Goal: Task Accomplishment & Management: Manage account settings

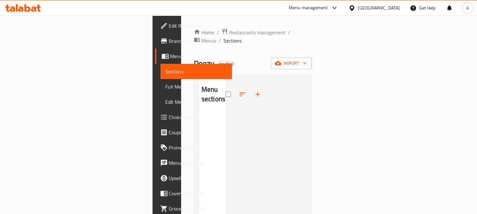
click at [307, 59] on span "import" at bounding box center [291, 63] width 31 height 8
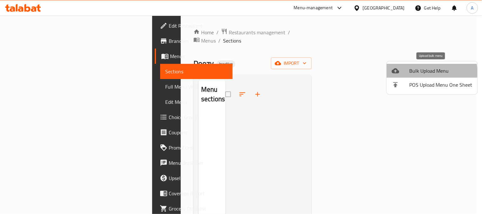
click at [414, 72] on span "Bulk Upload Menu" at bounding box center [441, 71] width 63 height 8
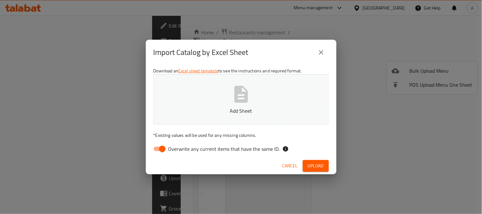
click at [187, 145] on span "Overwrite any current items that have the same ID." at bounding box center [225, 149] width 112 height 8
click at [181, 145] on input "Overwrite any current items that have the same ID." at bounding box center [162, 149] width 36 height 12
checkbox input "false"
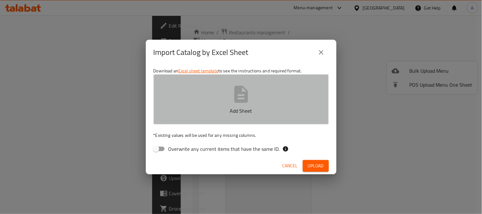
click at [236, 100] on icon "button" at bounding box center [241, 94] width 14 height 17
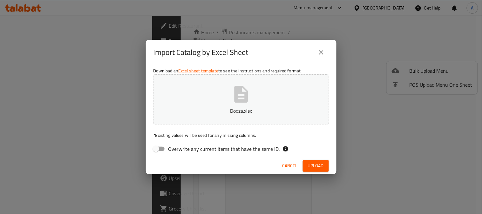
click at [319, 168] on span "Upload" at bounding box center [316, 166] width 16 height 8
click at [316, 166] on span "Upload" at bounding box center [316, 166] width 16 height 8
click at [253, 192] on div "Import Catalog by Excel Sheet Download an Excel sheet template to see the instr…" at bounding box center [241, 107] width 482 height 214
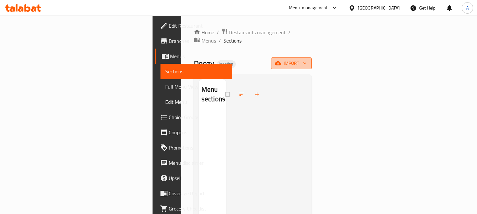
click at [307, 59] on span "import" at bounding box center [291, 63] width 31 height 8
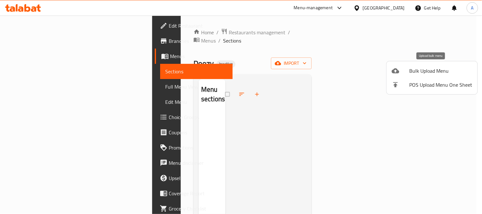
click at [413, 75] on span "Bulk Upload Menu" at bounding box center [441, 71] width 63 height 8
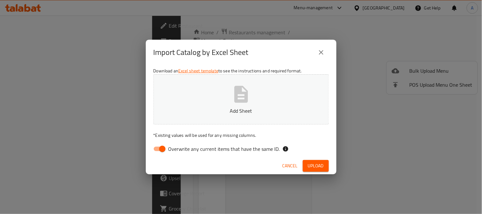
click at [217, 150] on span "Overwrite any current items that have the same ID." at bounding box center [225, 149] width 112 height 8
click at [181, 150] on input "Overwrite any current items that have the same ID." at bounding box center [162, 149] width 36 height 12
checkbox input "false"
click at [235, 107] on p "Add Sheet" at bounding box center [241, 111] width 156 height 8
click at [309, 165] on span "Upload" at bounding box center [316, 166] width 16 height 8
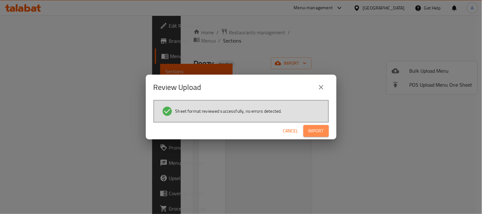
click at [316, 131] on span "Import" at bounding box center [316, 131] width 15 height 8
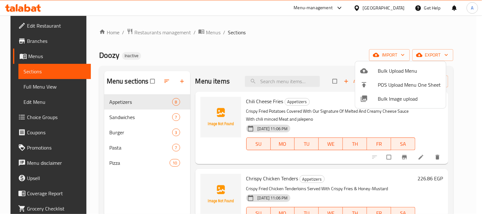
click at [279, 36] on div at bounding box center [241, 107] width 482 height 214
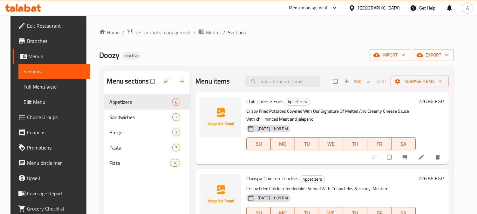
click at [305, 45] on div "Home / Restaurants management / Menus / Sections Doozy Inactive import export M…" at bounding box center [276, 159] width 355 height 262
click at [34, 89] on span "Full Menu View" at bounding box center [55, 87] width 62 height 8
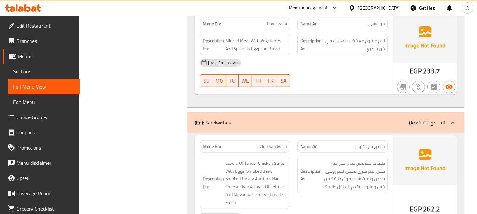
scroll to position [883, 0]
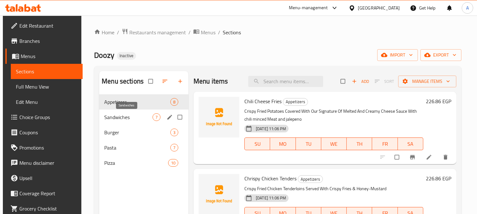
click at [128, 118] on span "Sandwiches" at bounding box center [128, 118] width 48 height 8
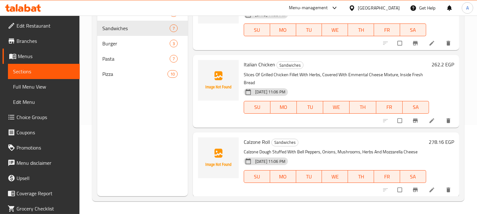
scroll to position [300, 0]
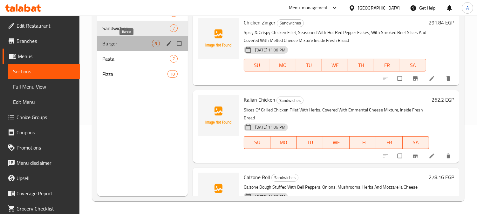
click at [121, 44] on span "Burger" at bounding box center [127, 44] width 50 height 8
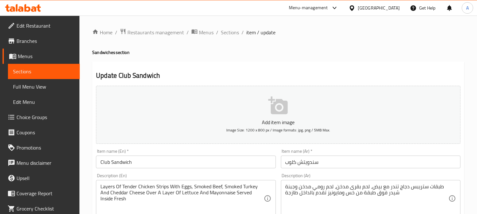
scroll to position [106, 0]
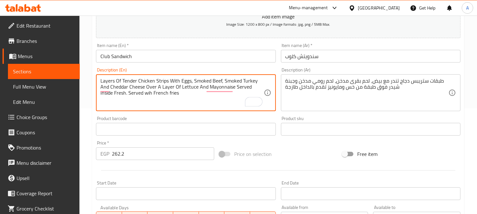
type textarea "Layers Of Tender Chicken Strips With Eggs, Smoked Beef, Smoked Turkey And Chedd…"
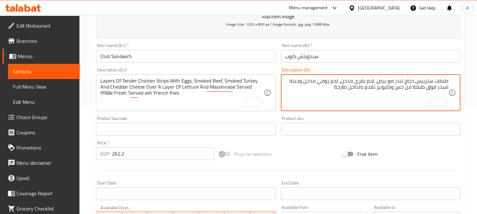
click at [319, 91] on textarea "طبقات ستريبس دجاج تندر مع بيض، لحم بقرى مدخن، لحم رومي مدخن وجبنة شيدر فوق طبقة…" at bounding box center [367, 93] width 163 height 30
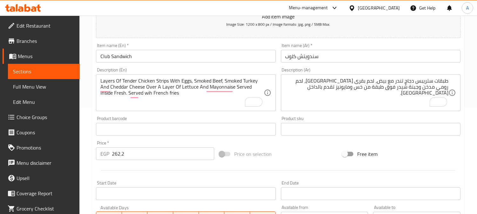
click at [319, 91] on textarea "طبقات ستريبس دجاج تندر مع بيض، لحم بقرى [GEOGRAPHIC_DATA]، لحم رومي مدخن وجبنة …" at bounding box center [367, 93] width 163 height 30
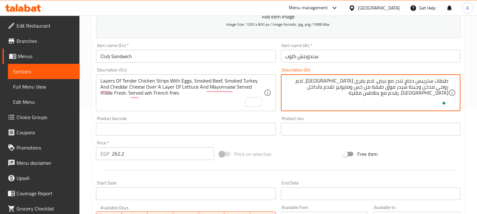
type textarea "طبقات ستريبس دجاج تندر مع بيض، لحم بقرى [GEOGRAPHIC_DATA]، لحم رومي مدخن وجبنة …"
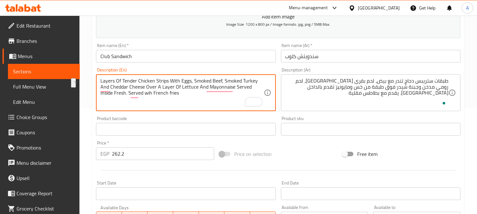
drag, startPoint x: 112, startPoint y: 94, endPoint x: 174, endPoint y: 94, distance: 61.4
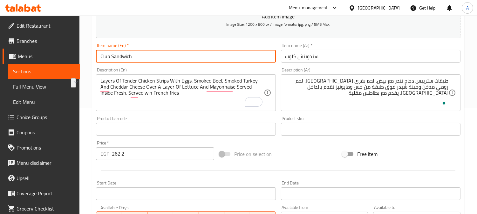
click at [172, 59] on input "Club Sandwich" at bounding box center [186, 56] width 180 height 13
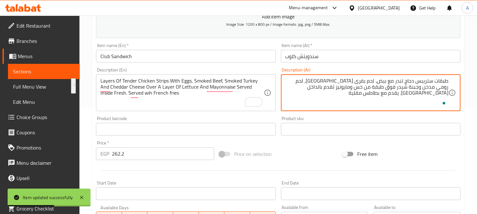
drag, startPoint x: 337, startPoint y: 88, endPoint x: 298, endPoint y: 93, distance: 39.4
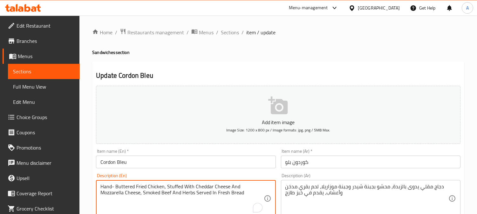
paste textarea ". Served wih French fries"
type textarea "Hand- Buttered Fried Chicken, Stuffed With Cheddar Cheese And Mozzarella Cheese…"
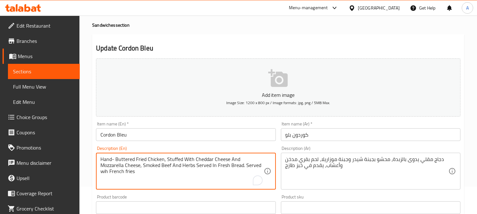
scroll to position [71, 0]
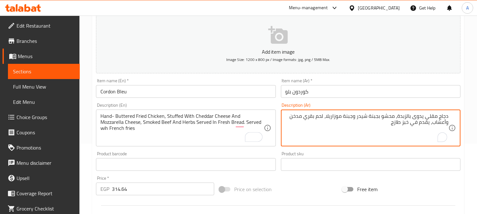
paste textarea ". يقدم مع بطاطس مقلية"
type textarea "دجاج مقلي يدوى بالزبدة، محشو بجبنة شيدر وجبنة موزاريلا، لحم بقري مدخن وأعشاب، ي…"
click at [250, 92] on input "Cordon Bleu" at bounding box center [186, 91] width 180 height 13
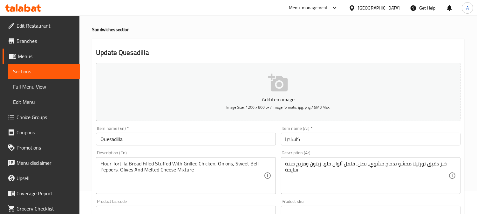
scroll to position [35, 0]
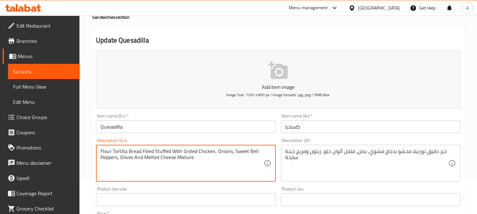
drag, startPoint x: 207, startPoint y: 160, endPoint x: 264, endPoint y: 135, distance: 62.5
paste textarea ". Served wih French fries"
type textarea "Flour Tortilla Bread Filled Stuffed With Grilled Chicken, Onions, Sweet Bell Pe…"
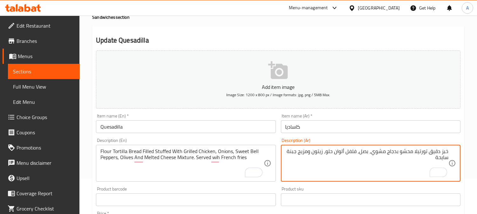
scroll to position [71, 0]
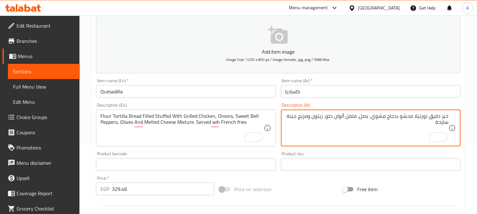
paste textarea ". يقدم مع بطاطس مقلية"
type textarea "خبز دقيق تورتيلا محشو بدجاج مشوي، بصل، فلفل ألوان حلو، زيتون ومزيج جبنة سايحة. …"
click at [328, 88] on input "كاساديا" at bounding box center [371, 91] width 180 height 13
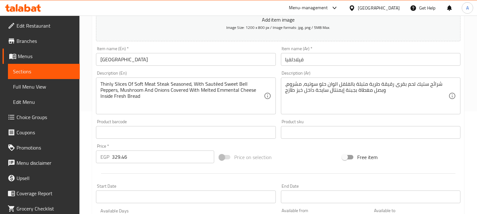
scroll to position [106, 0]
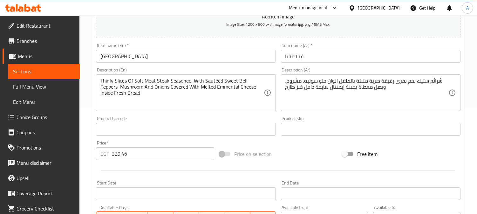
paste textarea ". Served wih French fries"
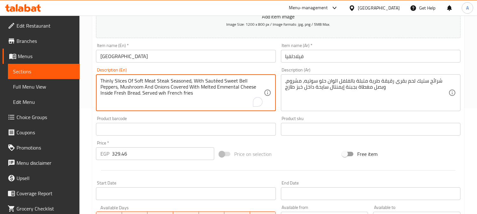
type textarea "Thinly Slices Of Soft Meat Steak Seasoned, With Sautéed Sweet Bell Peppers, Mus…"
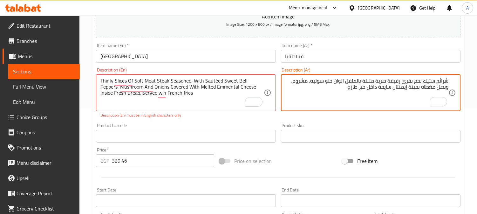
paste textarea ". يقدم مع بطاطس مقلية"
type textarea "شرائح ستيك لحم بقرى رقيقة طرية متبلة بالفلفل الوان حلو سوتيه، مشروم، وبصل مغطاة…"
click at [333, 52] on input "فيلادلفيا" at bounding box center [371, 56] width 180 height 13
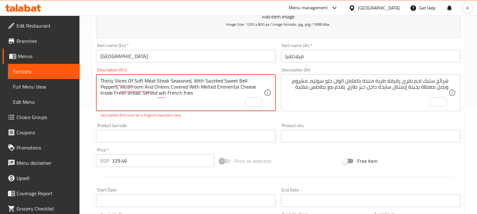
click at [215, 80] on textarea "Thinly Slices Of Soft Meat Steak Seasoned, With Sautéed Sweet Bell Peppers, Mus…" at bounding box center [181, 93] width 163 height 30
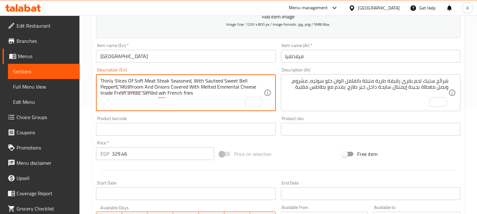
type textarea "Thinly Slices Of Soft Meat Steak Seasoned, With Sauteed Sweet Bell Peppers, Mus…"
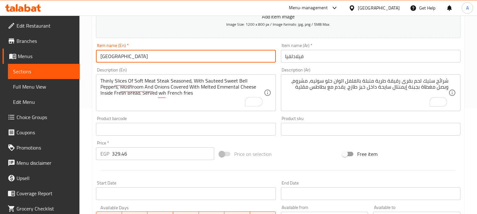
click at [213, 59] on input "Philadelphia" at bounding box center [186, 56] width 180 height 13
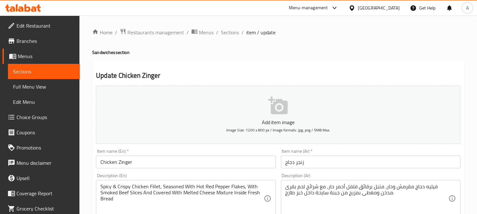
paste textarea ". Served wih French fries"
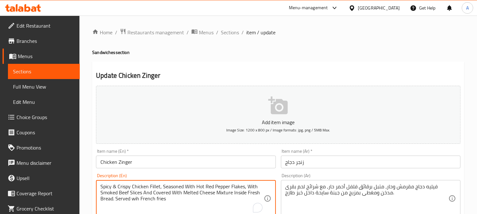
type textarea "Spicy & Crispy Chicken Fillet, Seasoned With Hot Red Pepper Flakes, With Smoked…"
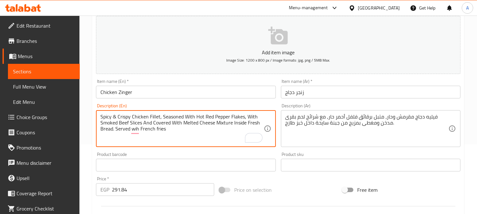
scroll to position [71, 0]
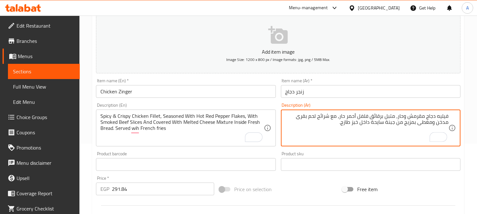
click at [323, 125] on textarea "فيليه دجاج مقرمش وحار، متبل برقائق فلفل أحمر حار، مع شرائح لحم بقرى مدخن ومغطى …" at bounding box center [367, 128] width 163 height 30
paste textarea ". يقدم مع بطاطس مقلية"
drag, startPoint x: 340, startPoint y: 122, endPoint x: 340, endPoint y: 128, distance: 6.1
click at [339, 122] on textarea "فيليه دجاج مقرمش وحار، متبل برقائق فلفل أحمر حار، مع شرائح لحم بقرى مدخن ومغطى …" at bounding box center [367, 128] width 163 height 30
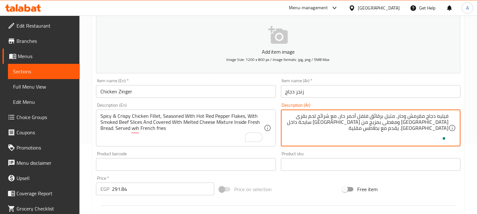
type textarea "فيليه دجاج مقرمش وحار، متبل برقائق فلفل أحمر حار، مع شرائح لحم بقرى مدخن ومغطى …"
click at [245, 87] on input "Chicken Zinger" at bounding box center [186, 91] width 180 height 13
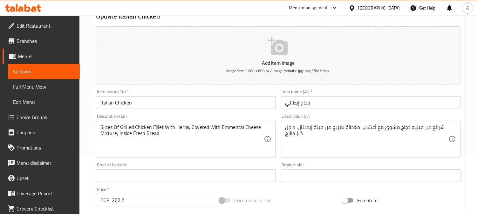
scroll to position [141, 0]
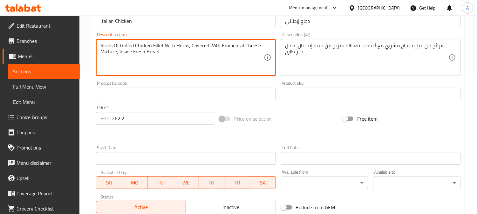
paste textarea ". Served wih French fries"
type textarea "Slices Of Grilled Chicken Fillet With Herbs, Covered With Emmental Cheese Mixtu…"
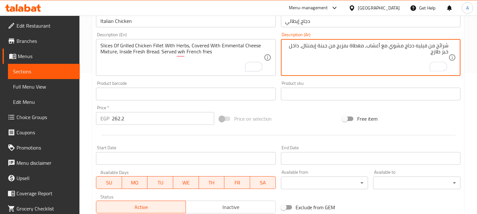
paste textarea ". يقدم مع بطاطس مقلية"
type textarea "شرائح من فيليه دجاج مشوي مع أعشاب، مغطاة بمزيج من جبنة إيمنتال، داخل خبز طازج. …"
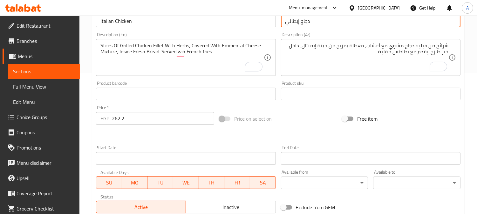
click at [354, 22] on input "دجاج إيطالي" at bounding box center [371, 21] width 180 height 13
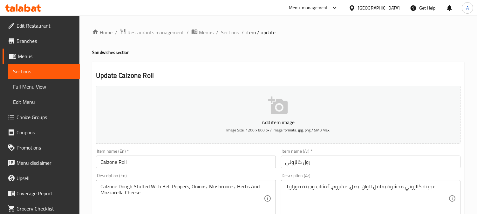
scroll to position [71, 0]
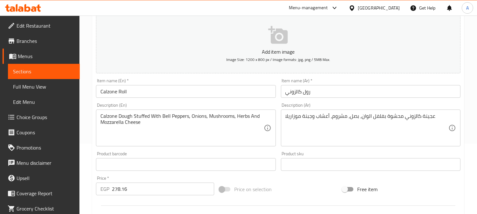
paste textarea ". Served wih French fries"
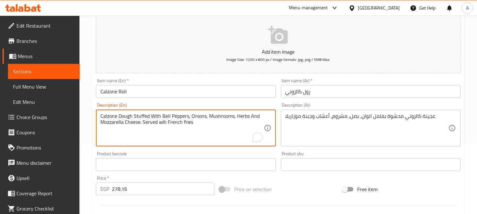
type textarea "Calzone Dough Stuffed With Bell Peppers, Onions, Mushrooms, Herbs And Mozzarell…"
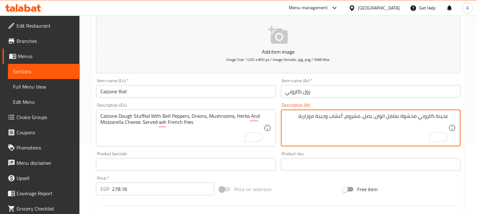
paste textarea ". يقدم مع بطاطس مقلية"
type textarea "عجينة كالزوني محشوة بفلفل الوان، بصل، مشروم، أعشاب وجبنة موزاريلا. يقدم مع بطاط…"
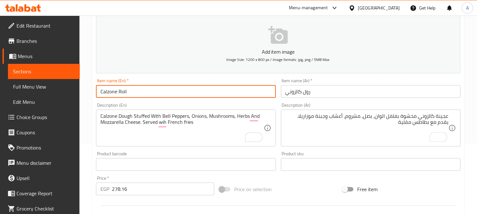
click at [240, 91] on input "Calzone Roll" at bounding box center [186, 91] width 180 height 13
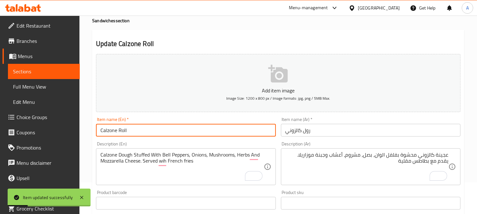
scroll to position [0, 0]
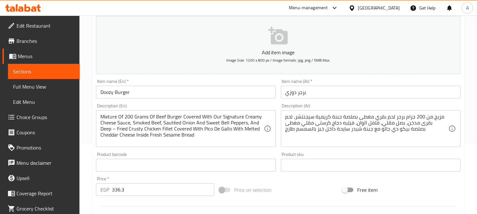
scroll to position [71, 0]
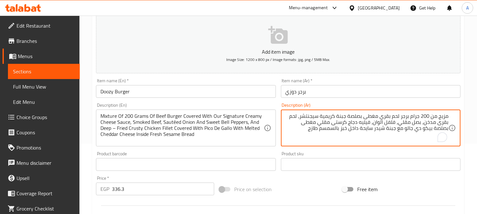
paste textarea ". يقدم مع بطاطس مقلية"
type textarea "مزيج من 200 جرام برجر لحم بقري مغطى بصلصة جبنة كريمية سيجنتشر، لحم بقرى مدخن، ب…"
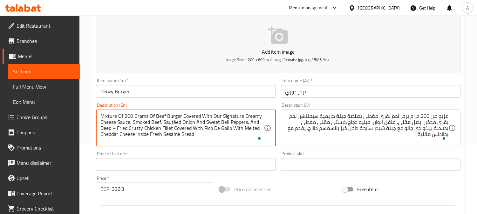
paste textarea "Served wih French fries"
click at [182, 135] on textarea "Mixture Of 200 Grams Of Beef Burger Covered With Our Signature Creamy Cheese Sa…" at bounding box center [181, 128] width 163 height 30
drag, startPoint x: 180, startPoint y: 135, endPoint x: 249, endPoint y: 134, distance: 69.6
click at [249, 134] on textarea "Mixture Of 200 Grams Of Beef Burger Covered With Our Signature Creamy Cheese Sa…" at bounding box center [181, 128] width 163 height 30
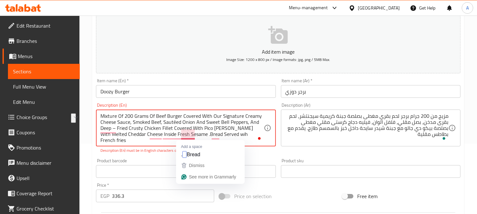
click at [205, 134] on textarea "Mixture Of 200 Grams Of Beef Burger Covered With Our Signature Creamy Cheese Sa…" at bounding box center [181, 128] width 163 height 30
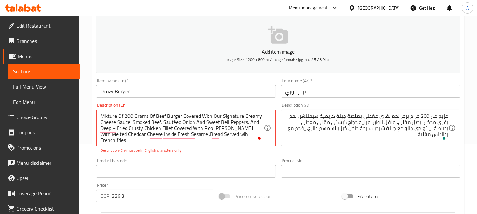
click at [253, 136] on textarea "Mixture Of 200 Grams Of Beef Burger Covered With Our Signature Creamy Cheese Sa…" at bounding box center [181, 128] width 163 height 30
paste textarea ". Served wih French fries"
click at [174, 122] on textarea "Mixture Of 200 Grams Of Beef Burger Covered With Our Signature Creamy Cheese Sa…" at bounding box center [181, 128] width 163 height 30
type textarea "Mixture Of 200 Grams Of Beef Burger Covered With Our Signature Creamy Cheese Sa…"
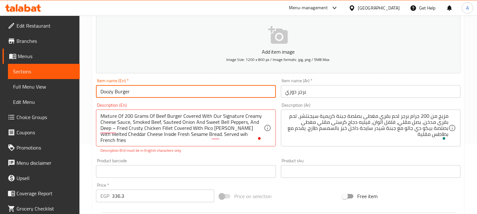
click at [177, 90] on input "Doozy Burger" at bounding box center [186, 91] width 180 height 13
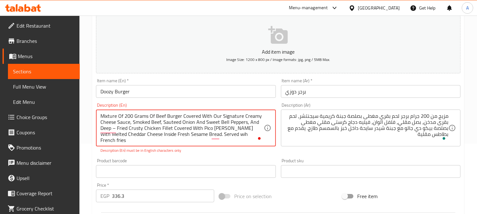
click at [112, 135] on textarea "Mixture Of 200 Grams Of Beef Burger Covered With Our Signature Creamy Cheese Sa…" at bounding box center [181, 128] width 163 height 30
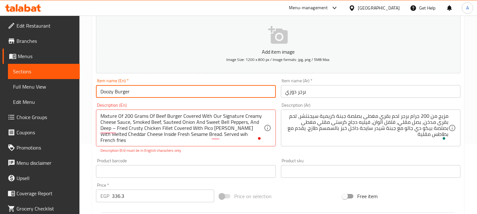
click at [161, 88] on input "Doozy Burger" at bounding box center [186, 91] width 180 height 13
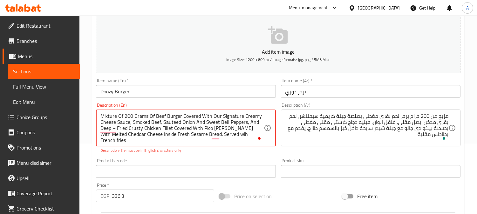
click at [161, 131] on textarea "Mixture Of 200 Grams Of Beef Burger Covered With Our Signature Creamy Cheese Sa…" at bounding box center [181, 128] width 163 height 30
click at [177, 128] on textarea "Mixture Of 200 Grams Of Beef Burger Covered With Our Signature Creamy Cheese Sa…" at bounding box center [181, 128] width 163 height 30
click at [204, 126] on textarea "Mixture Of 200 Grams Of Beef Burger Covered With Our Signature Creamy Cheese Sa…" at bounding box center [181, 128] width 163 height 30
click at [147, 132] on textarea "Mixture Of 200 Grams Of Beef Burger Covered With Our Signature Creamy Cheese Sa…" at bounding box center [181, 128] width 163 height 30
drag, startPoint x: 248, startPoint y: 135, endPoint x: 84, endPoint y: 114, distance: 166.1
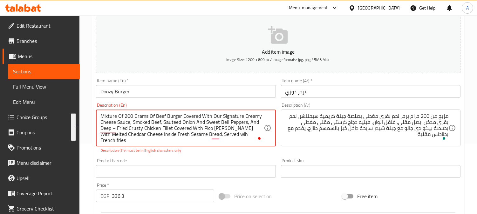
click at [84, 114] on div "Home / Restaurants management / Menus / Sections / item / update Burger section…" at bounding box center [279, 163] width 398 height 436
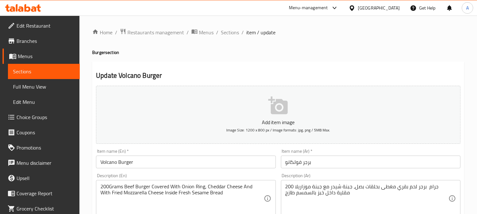
click at [449, 187] on div "200 جرام برجر لحم بقري مغطى بحلقات بصل، جبنة شيدر مع جبنة موزاريلا مقلية داخل خ…" at bounding box center [371, 198] width 180 height 37
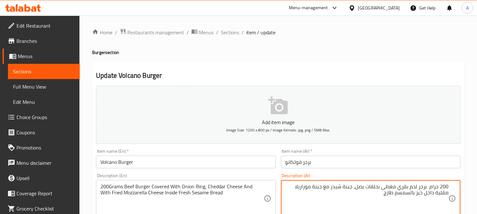
click at [366, 198] on textarea "200 جرام برجر لحم بقري مغطى بحلقات بصل، جبنة شيدر مع جبنة موزاريلا مقلية داخل خ…" at bounding box center [367, 199] width 163 height 30
paste textarea ". يقدم مع بطاطس مقلية"
type textarea "200 جرام برجر لحم بقري مغطى بحلقات بصل، جبنة شيدر مع جبنة موزاريلا مقلية داخل خ…"
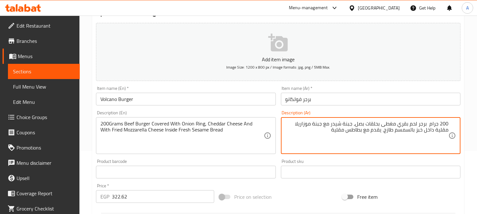
scroll to position [71, 0]
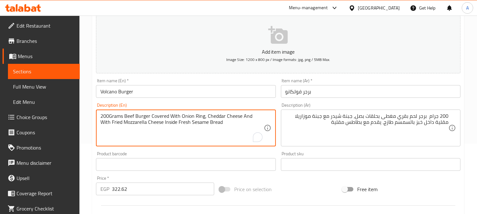
paste textarea ". Served wih French fries"
type textarea "200Grams Beef Burger Covered With Onion Ring, Cheddar Cheese And With Fried Moz…"
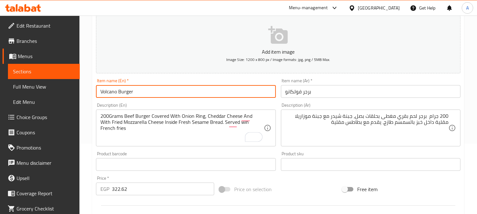
click at [187, 90] on input "Volcano Burger" at bounding box center [186, 91] width 180 height 13
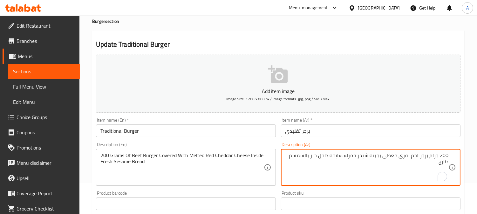
scroll to position [71, 0]
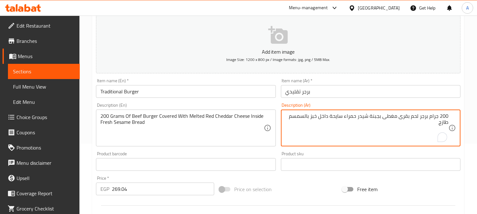
click at [420, 121] on textarea "200 جرام برجر لحم بقرى مغطى بجبنة شيدر حمراء سايحة داخل خبز بالسمسم طازج" at bounding box center [367, 128] width 163 height 30
paste textarea ". يقدم مع بطاطس مقلية"
type textarea "200 جرام برجر لحم بقرى مغطى ب[GEOGRAPHIC_DATA] شيدر حمراء سايحة داخل خبز بالسمس…"
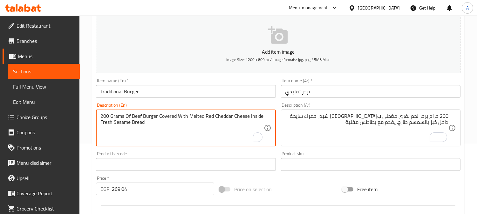
paste textarea ". Served wih French fries"
type textarea "200 Grams Of Beef Burger Covered With Melted Red Cheddar Cheese lnside Fresh Se…"
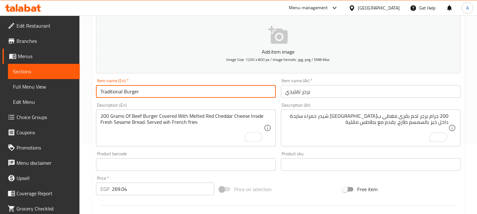
click at [171, 91] on input "Traditional Burger" at bounding box center [186, 91] width 180 height 13
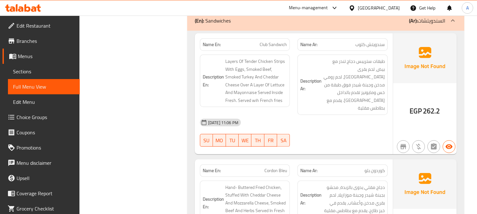
scroll to position [918, 0]
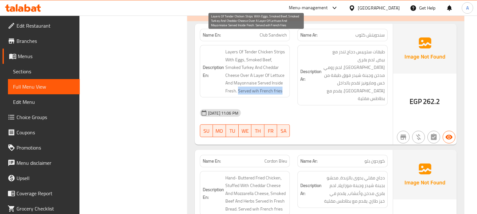
drag, startPoint x: 238, startPoint y: 75, endPoint x: 281, endPoint y: 75, distance: 43.6
click at [281, 75] on span "Layers Of Tender Chicken Strips With Eggs, Smoked Beef, Smoked Turkey And Chedd…" at bounding box center [256, 71] width 62 height 47
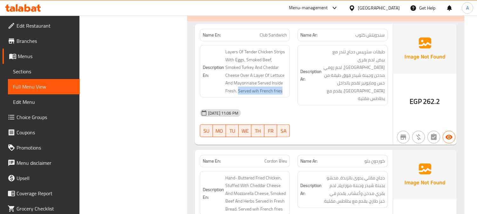
copy span "Served wih French fries"
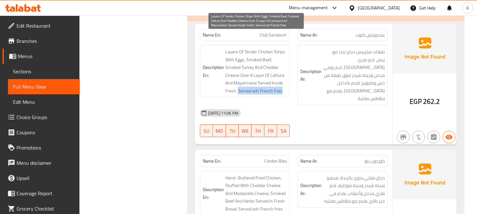
click at [260, 75] on span "Layers Of Tender Chicken Strips With Eggs, Smoked Beef, Smoked Turkey And Chedd…" at bounding box center [256, 71] width 62 height 47
drag, startPoint x: 235, startPoint y: 76, endPoint x: 282, endPoint y: 79, distance: 47.2
click at [284, 77] on span "Layers Of Tender Chicken Strips With Eggs, Smoked Beef, Smoked Turkey And Chedd…" at bounding box center [256, 71] width 62 height 47
copy span ". Served wih French fries"
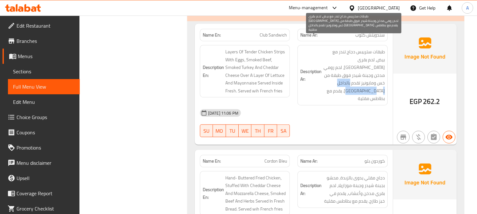
drag, startPoint x: 341, startPoint y: 68, endPoint x: 325, endPoint y: 62, distance: 16.2
click at [325, 62] on span "طبقات ستريبس دجاج تندر مع بيض، لحم بقرى [GEOGRAPHIC_DATA]، لحم رومي مدخن وجبنة …" at bounding box center [354, 75] width 62 height 55
copy span ". يقدم مع بطاطس مقلية"
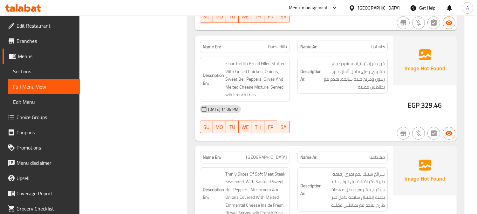
scroll to position [1131, 0]
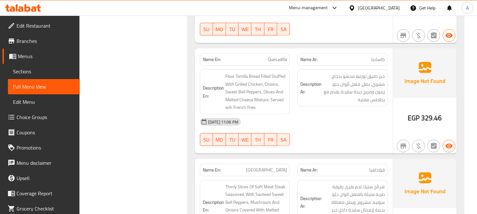
copy span "Quesadilla"
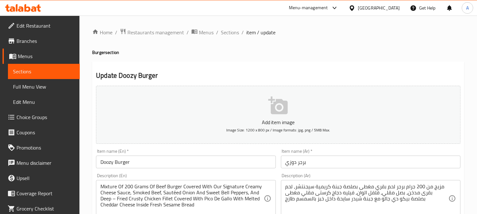
scroll to position [106, 0]
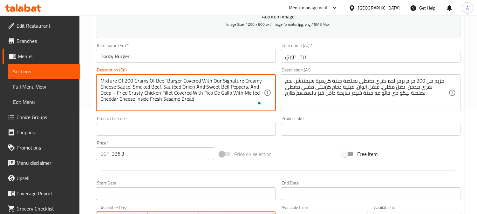
click at [157, 96] on textarea "Mixture Of 200 Grams Of Beef Burger Covered With Our Signature Creamy Cheese Sa…" at bounding box center [181, 93] width 163 height 30
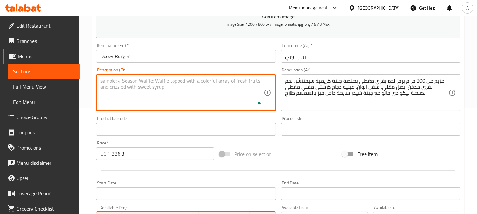
paste textarea "Mixture Of 200 Grams Of Beef Burger Covered With Our Signature Creamy Cheese Sa…"
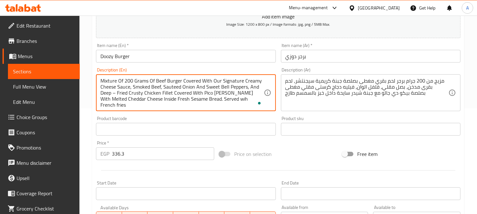
click at [172, 57] on input "Doozy Burger" at bounding box center [186, 56] width 180 height 13
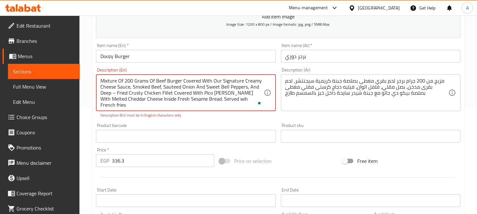
drag, startPoint x: 214, startPoint y: 100, endPoint x: 100, endPoint y: 82, distance: 114.9
click at [197, 96] on textarea "Mixture Of 200 Grams Of Beef Burger Covered With Our Signature Creamy Cheese Sa…" at bounding box center [181, 93] width 163 height 30
paste textarea "To enrich screen reader interactions, please activate Accessibility in Grammarl…"
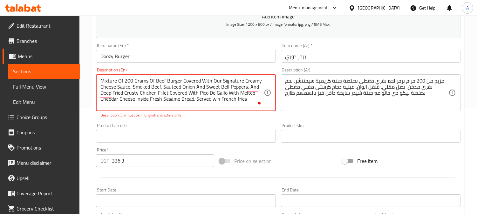
type textarea "Mixture Of 200 Grams Of Beef Burger Covered With Our Signature Creamy Cheese Sa…"
click at [211, 52] on input "Doozy Burger" at bounding box center [186, 56] width 180 height 13
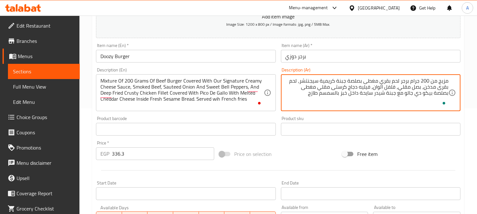
paste textarea ". يقدم مع بطاطس مقلية"
type textarea "مزيج من 200 جرام برجر لحم بقري مغطى بصلصة جبنة كريمية سيجنتشر، لحم بقرى مدخن، ب…"
click input "Doozy Burger"
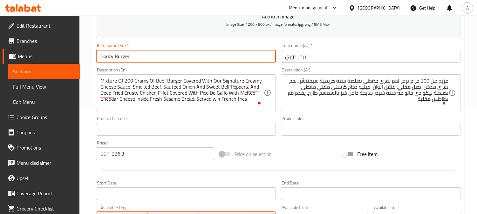
click button "Update"
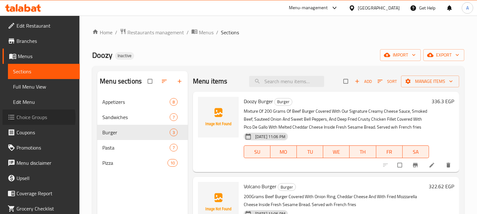
click at [36, 118] on span "Choice Groups" at bounding box center [46, 118] width 58 height 8
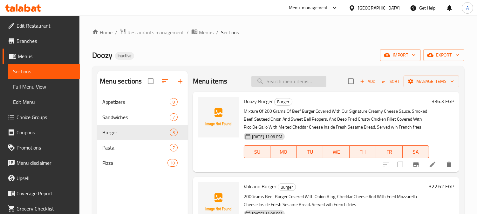
click at [271, 82] on input "search" at bounding box center [289, 81] width 75 height 11
paste input "Quesadilla"
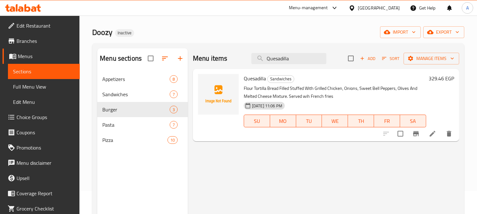
scroll to position [35, 0]
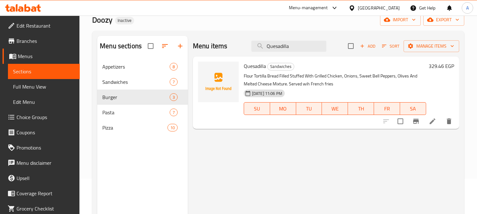
type input "Quesadilla"
click at [434, 125] on icon at bounding box center [433, 122] width 8 height 8
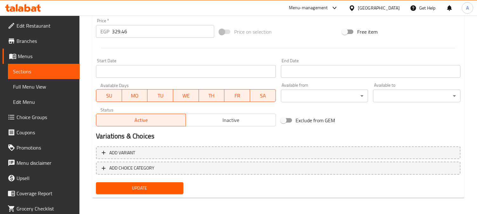
scroll to position [229, 0]
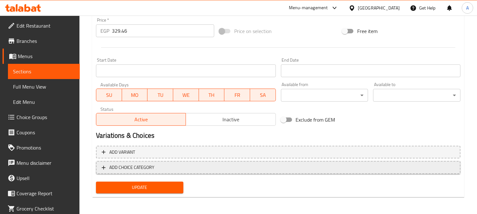
click at [212, 164] on span "ADD CHOICE CATEGORY" at bounding box center [278, 168] width 353 height 8
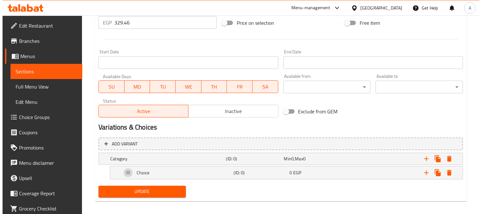
scroll to position [242, 0]
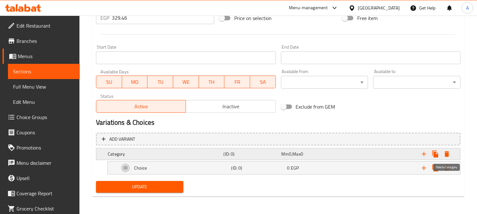
click at [451, 154] on icon "Expand" at bounding box center [447, 154] width 8 height 8
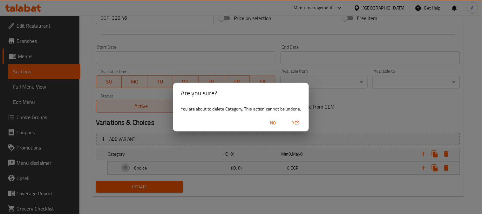
click at [296, 123] on span "Yes" at bounding box center [296, 123] width 15 height 8
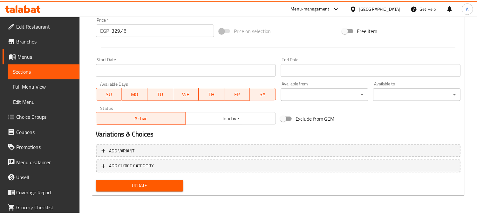
scroll to position [229, 0]
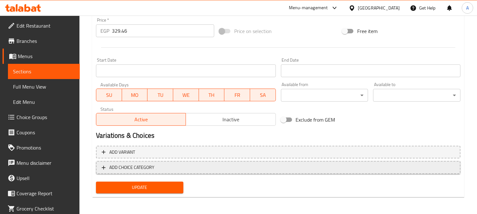
click at [210, 167] on span "ADD CHOICE CATEGORY" at bounding box center [278, 168] width 353 height 8
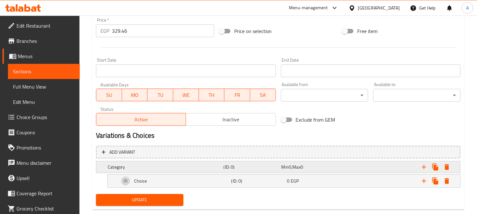
scroll to position [242, 0]
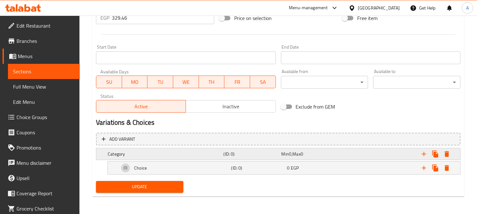
click at [150, 150] on div "Category" at bounding box center [165, 154] width 116 height 9
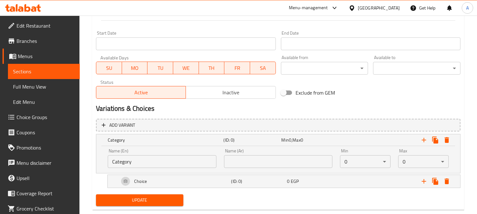
scroll to position [269, 0]
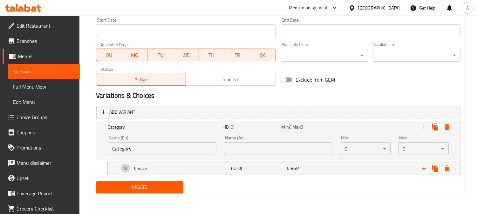
click at [144, 147] on input "Category" at bounding box center [162, 148] width 109 height 13
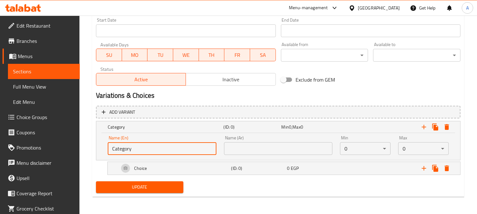
click at [144, 147] on input "Category" at bounding box center [162, 148] width 109 height 13
type input "Your choice of"
click at [252, 146] on input "text" at bounding box center [278, 148] width 109 height 13
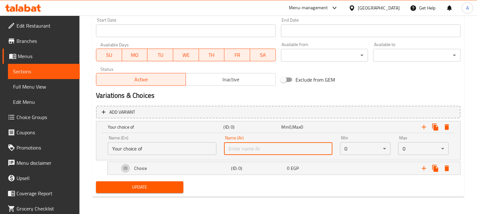
type input "إختيارك من"
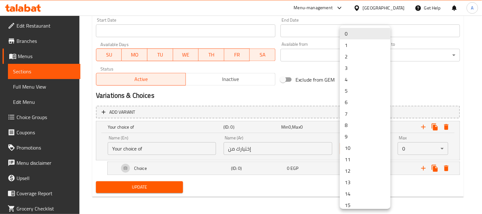
drag, startPoint x: 350, startPoint y: 45, endPoint x: 386, endPoint y: 115, distance: 79.7
click at [349, 45] on li "1" at bounding box center [365, 44] width 51 height 11
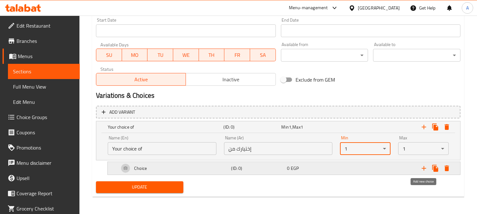
click at [423, 169] on icon "Expand" at bounding box center [424, 169] width 8 height 8
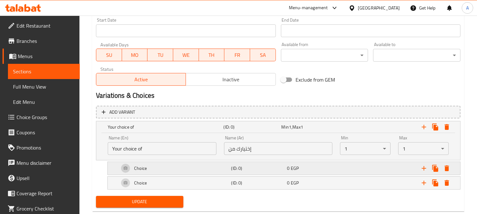
click at [179, 132] on div "Choice" at bounding box center [165, 127] width 116 height 9
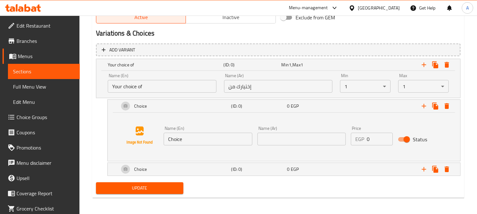
scroll to position [332, 0]
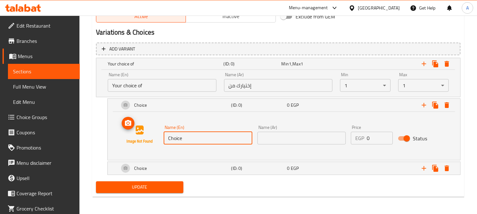
drag, startPoint x: 197, startPoint y: 139, endPoint x: 149, endPoint y: 140, distance: 49.0
click at [149, 140] on div "Name (En) Choice Name (En) Name (Ar) Name (Ar) Price EGP 0 Price Status" at bounding box center [283, 135] width 337 height 48
type input "beef"
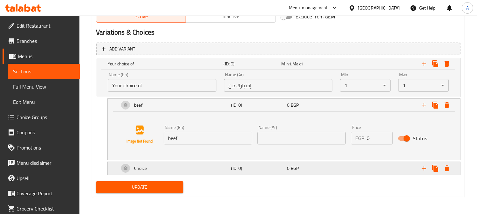
click at [204, 68] on div "Choice" at bounding box center [165, 63] width 116 height 9
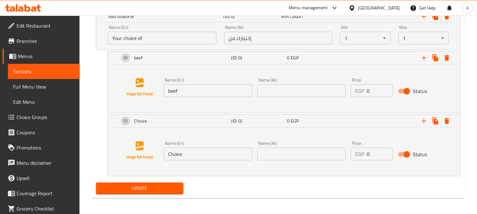
scroll to position [380, 0]
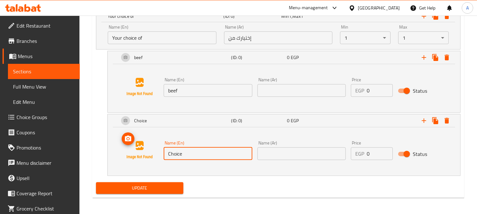
drag, startPoint x: 180, startPoint y: 152, endPoint x: 124, endPoint y: 153, distance: 56.0
click at [124, 153] on div "Name (En) Choice Name (En) Name (Ar) Name (Ar) Price EGP 0 Price Status" at bounding box center [283, 150] width 337 height 48
type input "chicken"
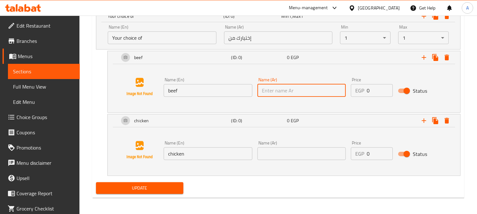
click at [278, 96] on input "text" at bounding box center [302, 90] width 89 height 13
type input "لحم بقرى"
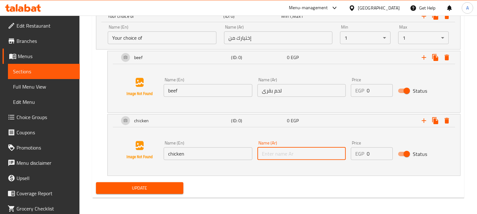
click at [296, 154] on input "text" at bounding box center [302, 154] width 89 height 13
type input "ا"
type input "دجاج"
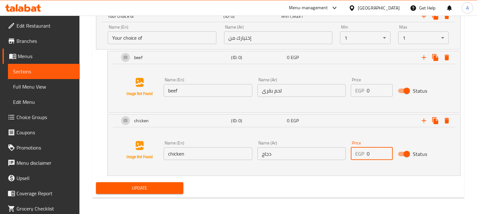
drag, startPoint x: 374, startPoint y: 153, endPoint x: 354, endPoint y: 157, distance: 20.7
click at [354, 157] on div "EGP 0 Price" at bounding box center [372, 154] width 42 height 13
type input "315"
drag, startPoint x: 376, startPoint y: 90, endPoint x: 344, endPoint y: 93, distance: 32.6
click at [344, 93] on div "Name (En) beef Name (En) Name (Ar) لحم بقرى Name (Ar) Price EGP 0 Price Status" at bounding box center [301, 87] width 281 height 24
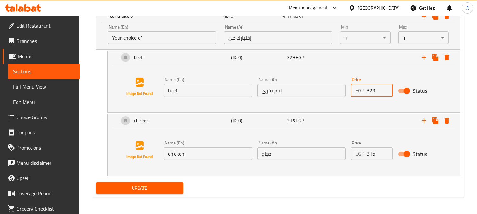
type input "329"
click at [291, 190] on div "Update" at bounding box center [279, 188] width 370 height 17
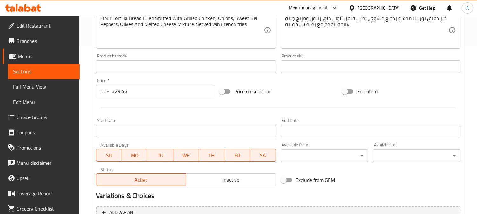
scroll to position [168, 0]
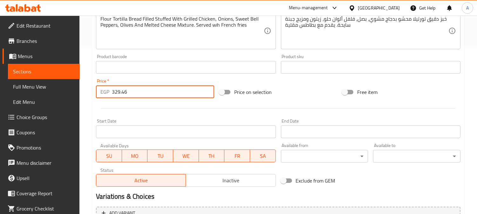
drag, startPoint x: 135, startPoint y: 89, endPoint x: 96, endPoint y: 94, distance: 39.2
click at [96, 94] on div "EGP 329.46 Price *" at bounding box center [155, 92] width 118 height 13
type input "0"
click at [85, 102] on div "Home / Restaurants management / Menus / Sections / item / update Sandwiches sec…" at bounding box center [279, 138] width 398 height 580
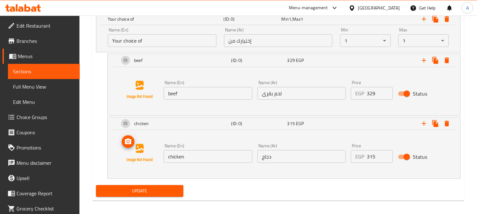
scroll to position [381, 0]
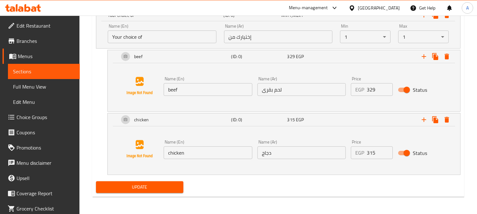
click at [167, 185] on span "Update" at bounding box center [139, 188] width 77 height 8
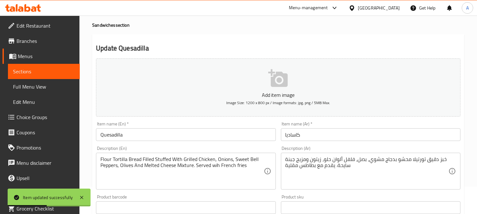
scroll to position [0, 0]
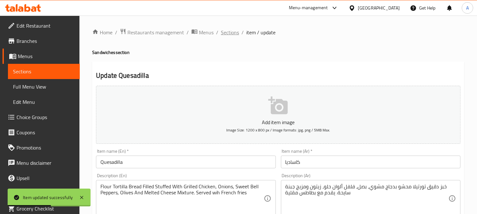
click at [229, 33] on span "Sections" at bounding box center [230, 33] width 18 height 8
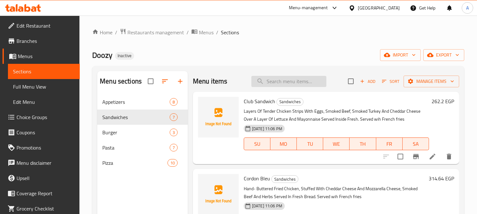
click at [279, 82] on input "search" at bounding box center [289, 81] width 75 height 11
paste input "Alatonal"
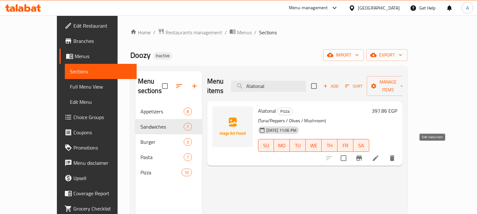
type input "Alatonal"
click at [379, 156] on icon at bounding box center [376, 159] width 6 height 6
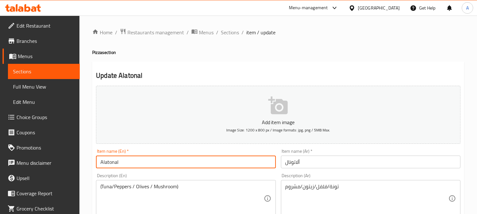
click at [216, 164] on input "Alatonal" at bounding box center [186, 162] width 180 height 13
type input "Alatona"
click at [324, 163] on input "ألاتونال" at bounding box center [371, 162] width 180 height 13
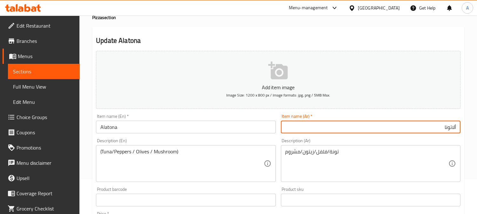
scroll to position [35, 0]
type input "ألاتونة"
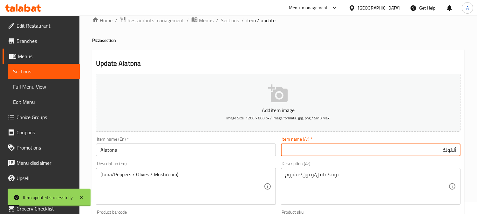
scroll to position [0, 0]
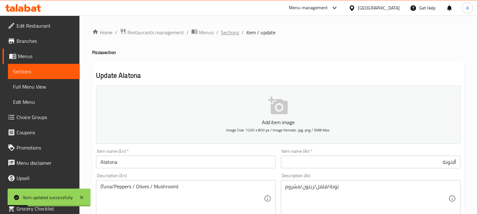
click at [225, 36] on span "Sections" at bounding box center [230, 33] width 18 height 8
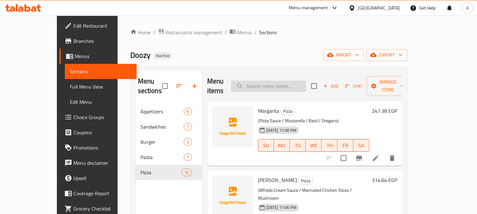
click at [283, 81] on input "search" at bounding box center [268, 86] width 75 height 11
paste input "Quattro Cheeses"
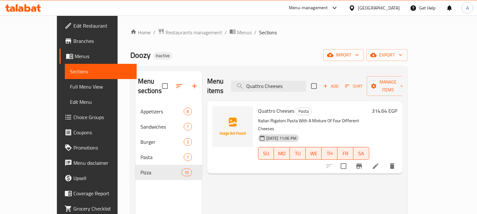
type input "Quattro Cheeses"
click at [379, 163] on icon at bounding box center [376, 166] width 6 height 6
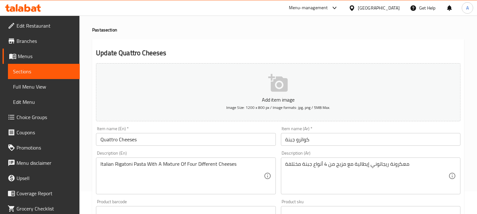
scroll to position [35, 0]
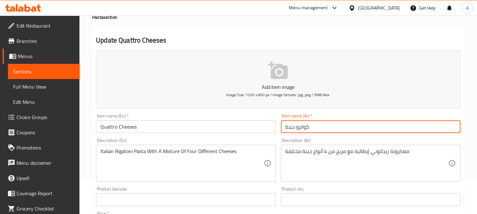
click at [325, 128] on input "كواترو جبنة" at bounding box center [371, 127] width 180 height 13
type input "كواترو جبن"
click at [242, 122] on input "Quattro Cheeses" at bounding box center [186, 127] width 180 height 13
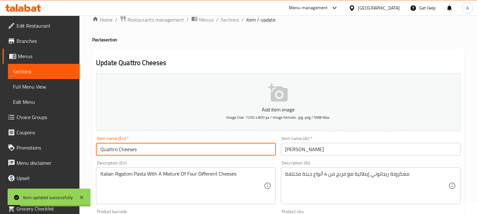
scroll to position [0, 0]
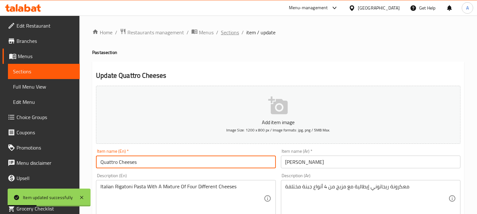
click at [232, 34] on span "Sections" at bounding box center [230, 33] width 18 height 8
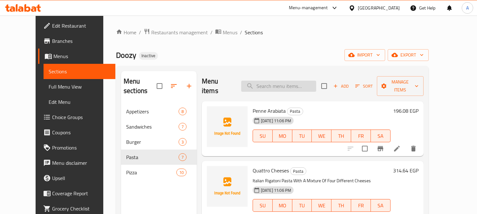
click at [286, 81] on input "search" at bounding box center [278, 86] width 75 height 11
paste input "Seafood Island"
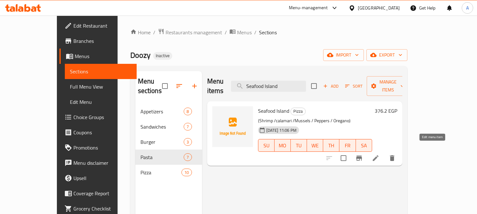
type input "Seafood Island"
click at [380, 155] on icon at bounding box center [376, 159] width 8 height 8
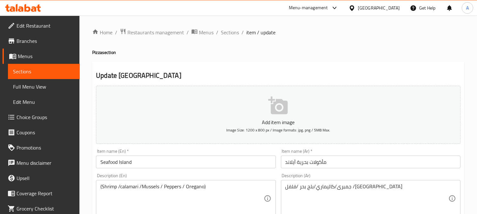
drag, startPoint x: 93, startPoint y: 163, endPoint x: 55, endPoint y: 164, distance: 37.9
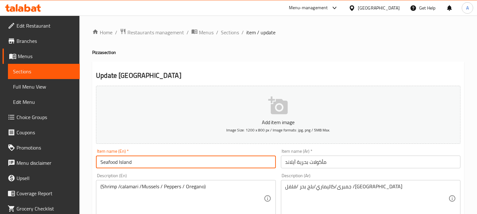
paste input "l"
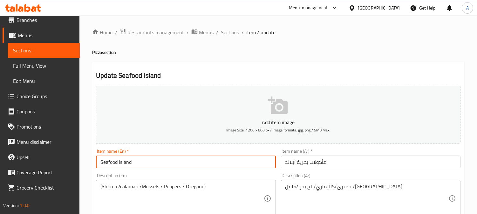
click at [157, 160] on input "Seafood lsland" at bounding box center [186, 162] width 180 height 13
click at [119, 163] on input "Seafood lsland" at bounding box center [186, 162] width 180 height 13
click at [186, 164] on input "Seafood Island" at bounding box center [186, 162] width 180 height 13
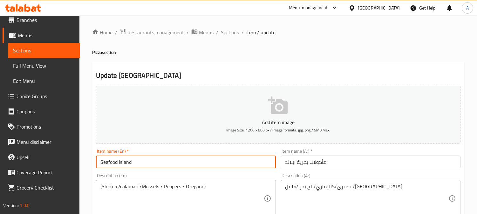
type input "Seafood Island"
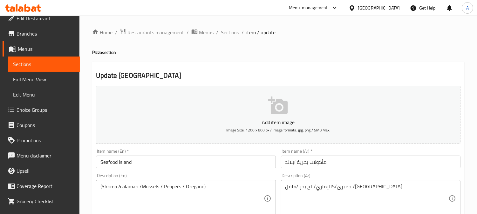
scroll to position [0, 0]
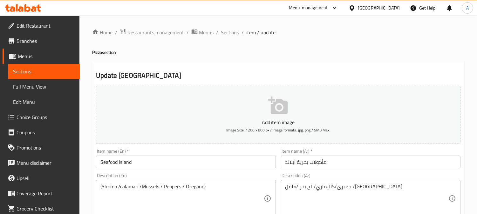
drag, startPoint x: 9, startPoint y: 43, endPoint x: 97, endPoint y: 51, distance: 88.8
click at [10, 42] on icon at bounding box center [12, 41] width 8 height 8
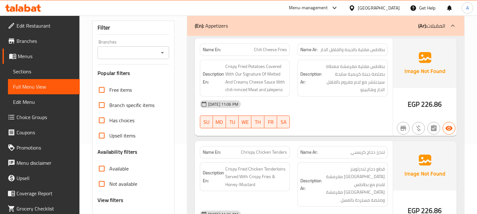
scroll to position [177, 0]
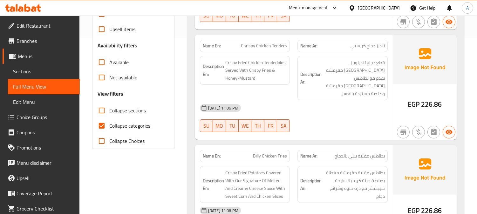
click at [101, 130] on input "Collapse categories" at bounding box center [101, 125] width 15 height 15
checkbox input "false"
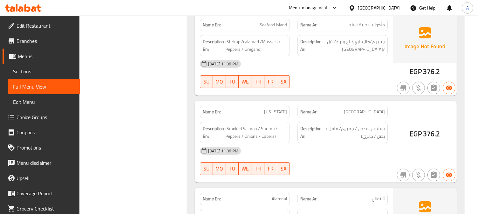
scroll to position [3763, 0]
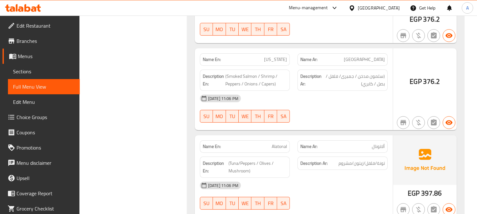
click at [278, 143] on span "Alatonal" at bounding box center [279, 146] width 15 height 7
copy span "Alatonal"
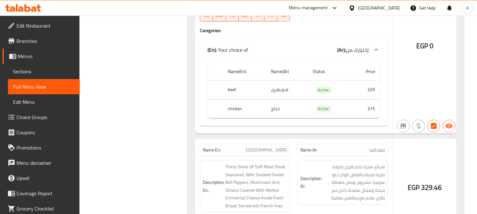
scroll to position [1308, 0]
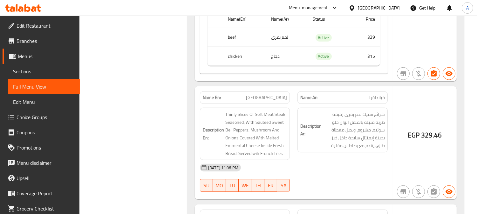
copy span "[GEOGRAPHIC_DATA]"
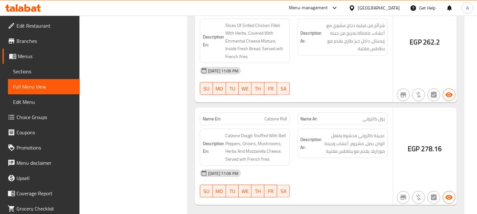
scroll to position [1654, 0]
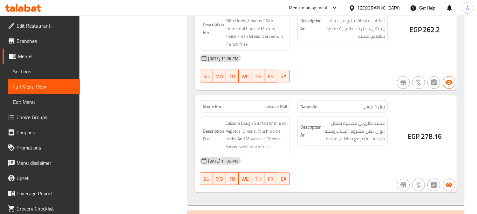
copy span "Calzone Roll"
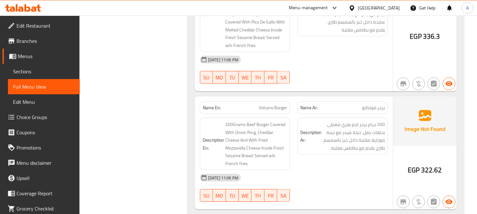
scroll to position [1941, 0]
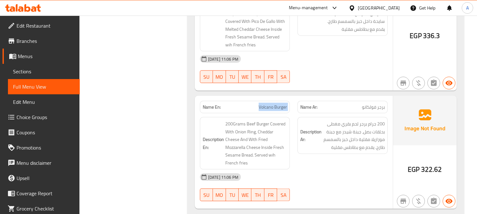
copy span "Volcano Burger"
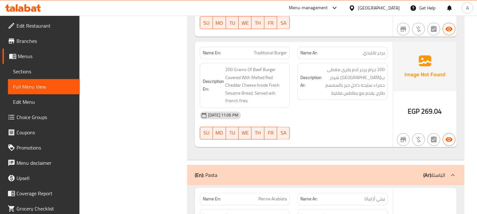
scroll to position [2153, 0]
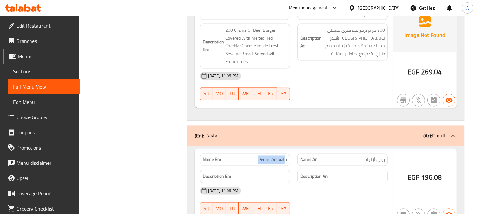
drag, startPoint x: 259, startPoint y: 129, endPoint x: 284, endPoint y: 129, distance: 25.1
copy span "Penne Arabiat"
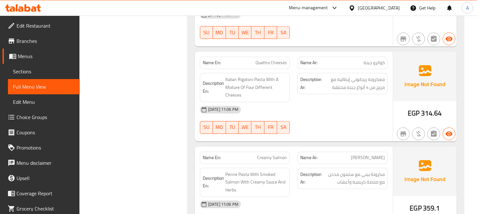
scroll to position [2294, 0]
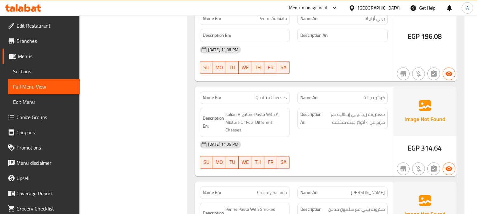
copy span "Quattro Cheeses"
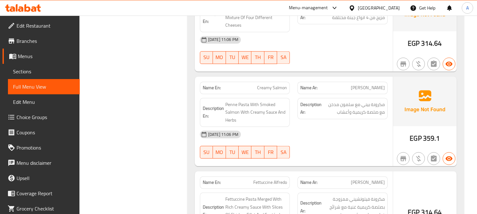
scroll to position [2471, 0]
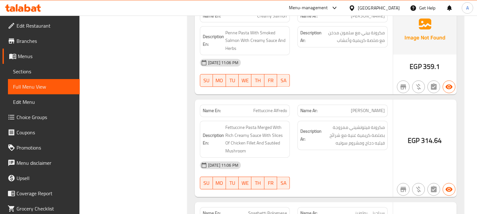
copy span "Fettuccine Alfredo"
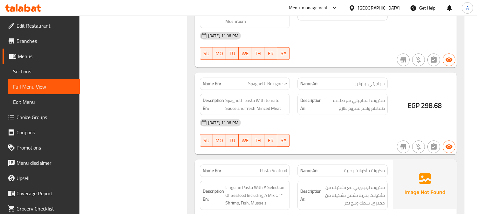
scroll to position [2612, 0]
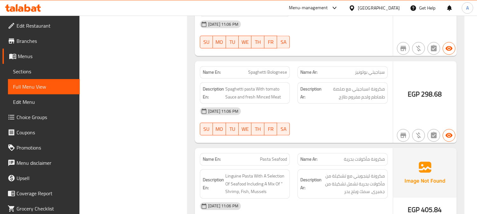
copy span "Pasta Seafood"
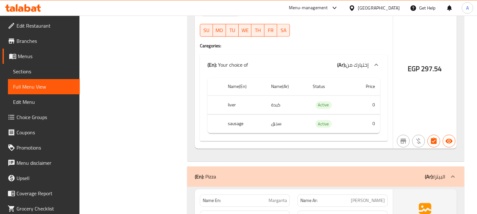
scroll to position [2942, 0]
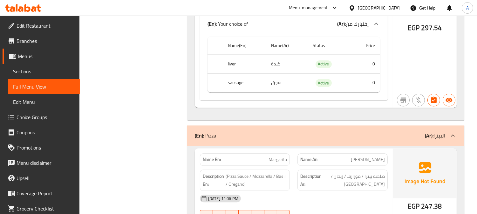
copy span "Margarita"
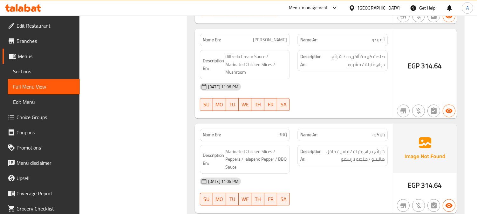
scroll to position [3162, 0]
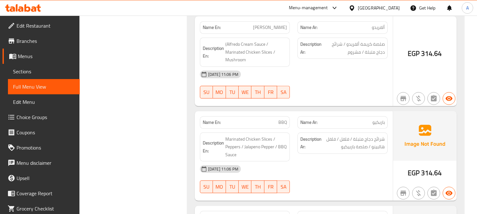
copy span "BBQ"
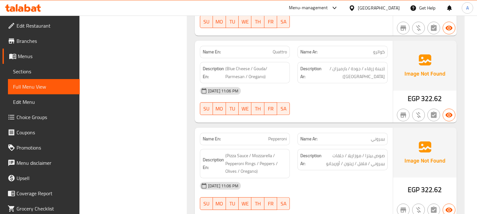
scroll to position [3338, 0]
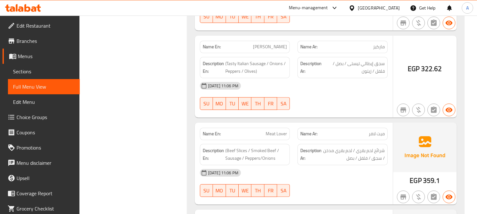
scroll to position [3515, 0]
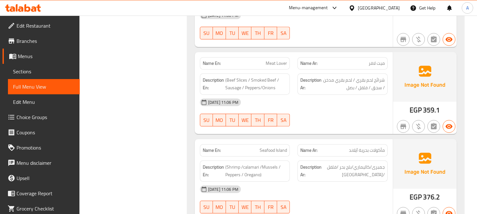
scroll to position [3585, 0]
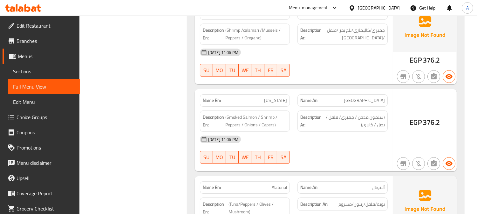
scroll to position [3727, 0]
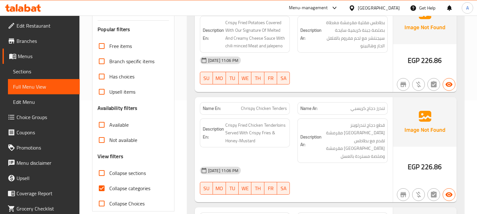
scroll to position [35, 0]
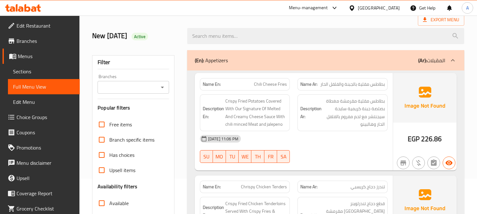
click at [162, 90] on icon "Open" at bounding box center [163, 88] width 8 height 8
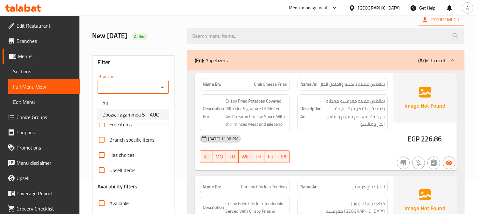
click at [145, 116] on span "Doozy, Tagammoa 5 - AUC" at bounding box center [130, 115] width 57 height 8
type input "Doozy, Tagammoa 5 - AUC"
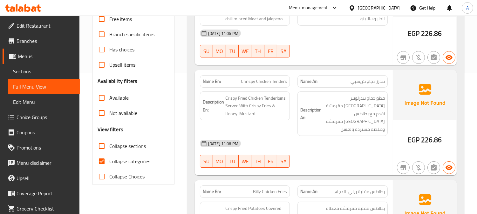
scroll to position [212, 0]
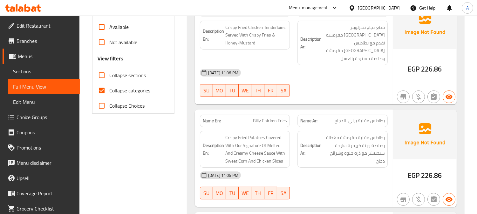
click at [99, 90] on input "Collapse categories" at bounding box center [101, 90] width 15 height 15
checkbox input "false"
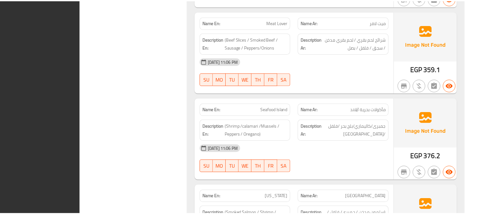
scroll to position [3732, 0]
